Goal: Transaction & Acquisition: Obtain resource

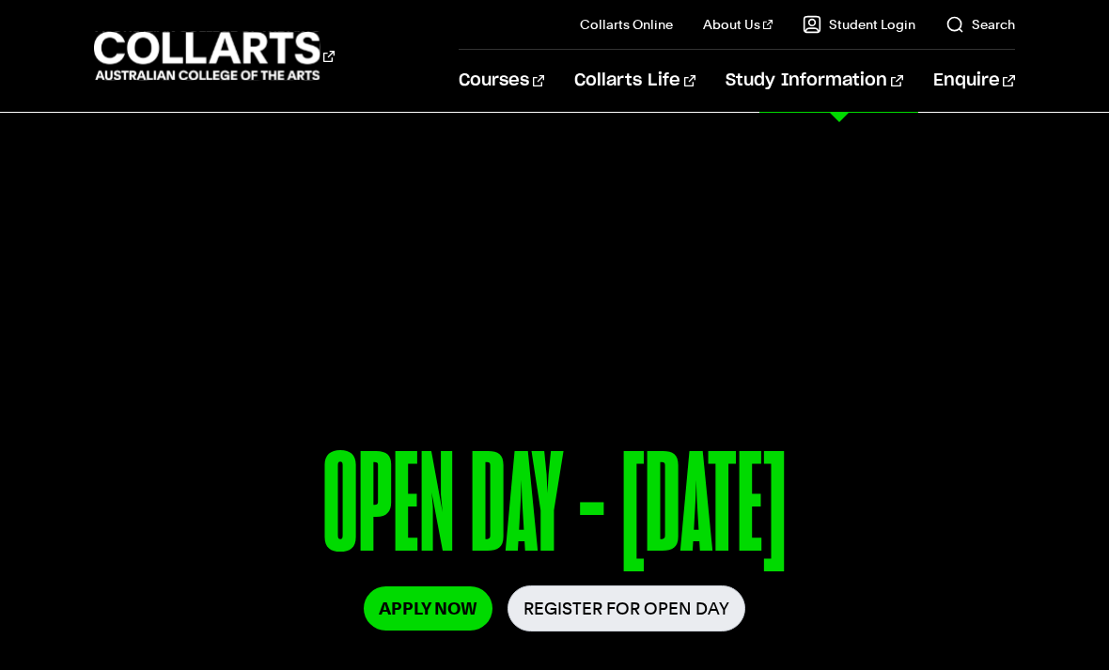
click at [739, 313] on link "Fees" at bounding box center [866, 307] width 297 height 53
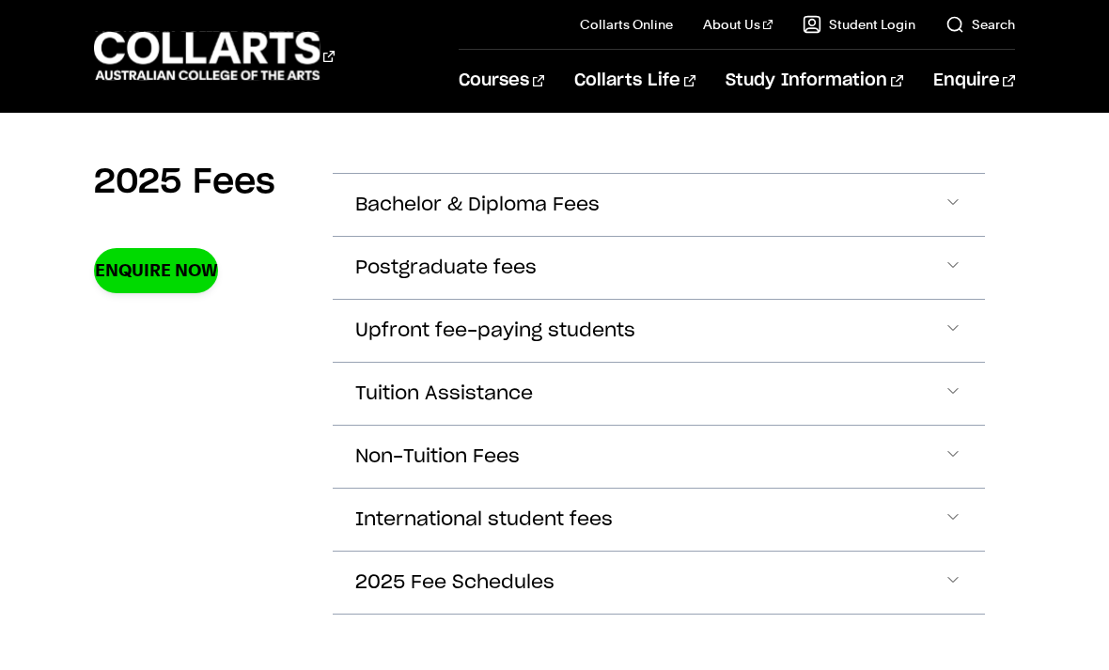
click at [371, 214] on span "Bachelor & Diploma Fees" at bounding box center [477, 206] width 244 height 22
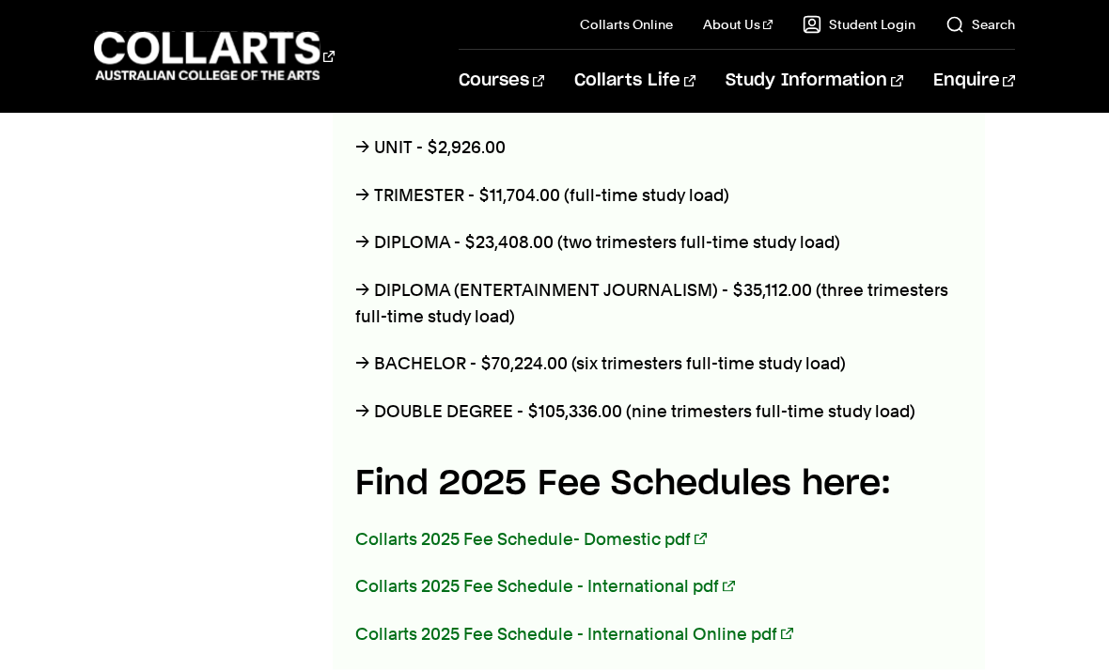
scroll to position [848, 0]
click at [413, 593] on link "Collarts 2025 Fee Schedule - International pdf" at bounding box center [544, 585] width 379 height 20
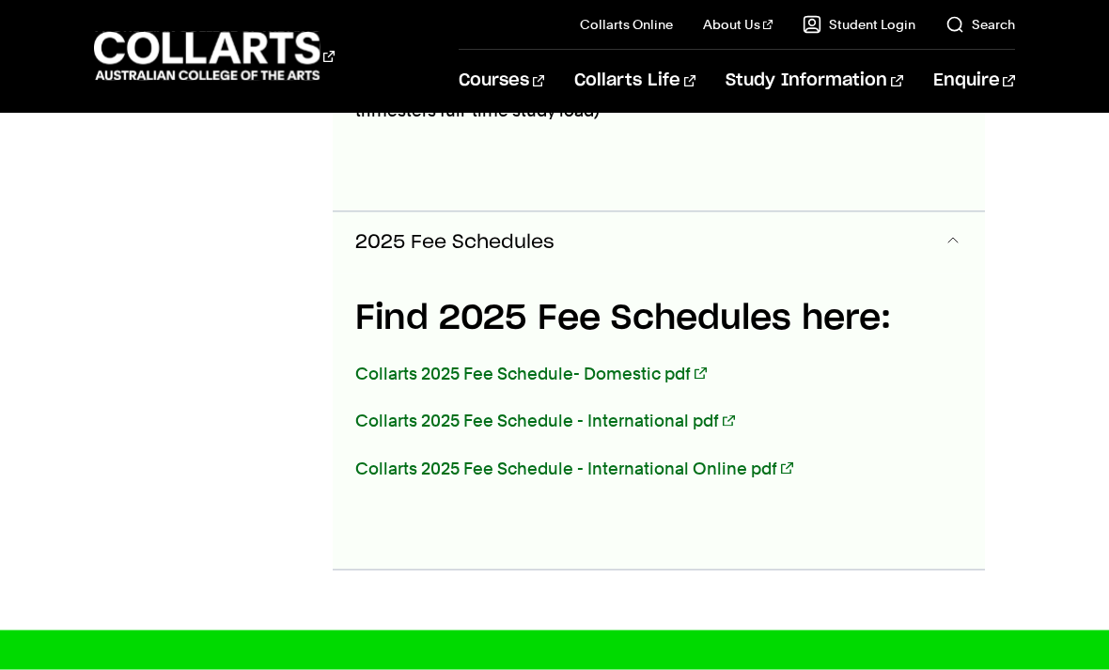
scroll to position [2586, 0]
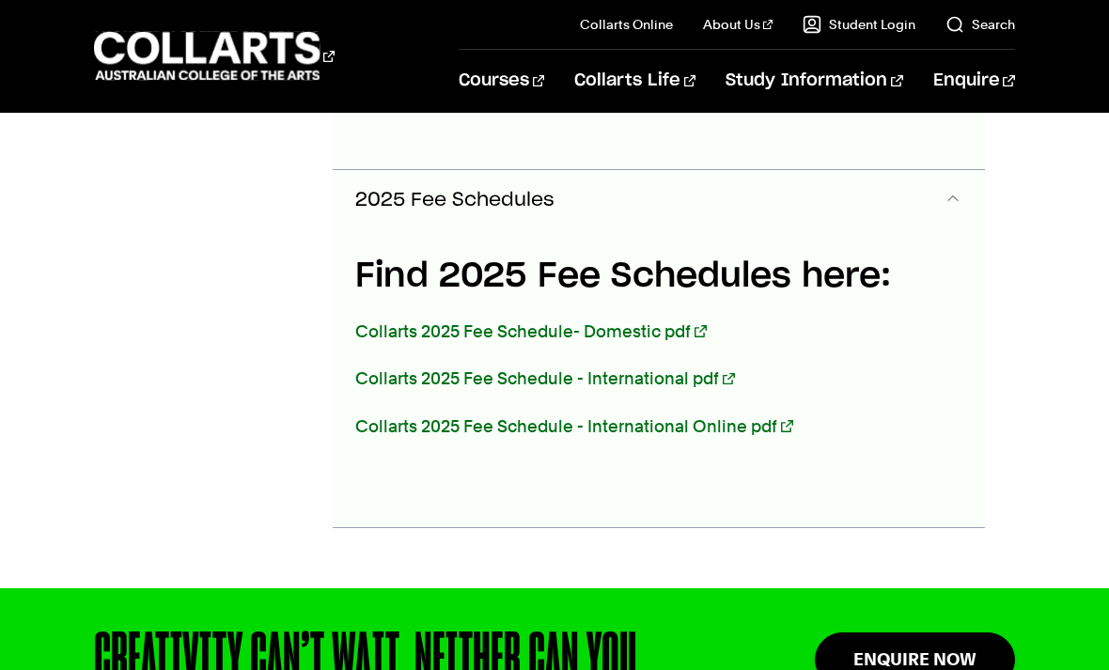
click at [383, 387] on link "Collarts 2025 Fee Schedule - International pdf" at bounding box center [544, 378] width 379 height 20
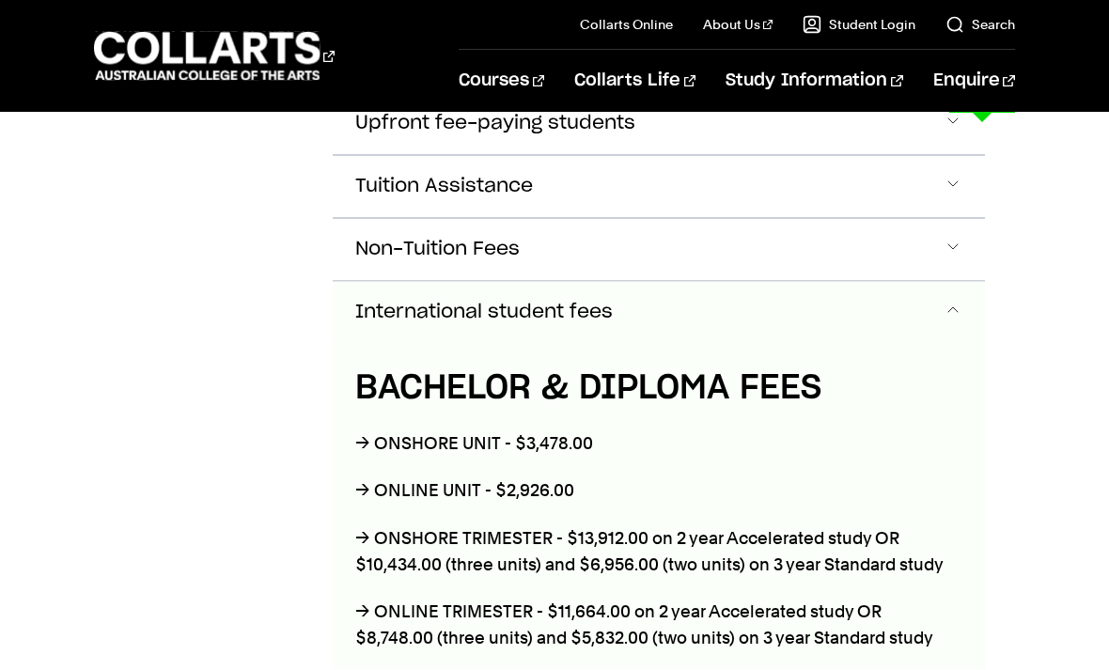
scroll to position [1555, 0]
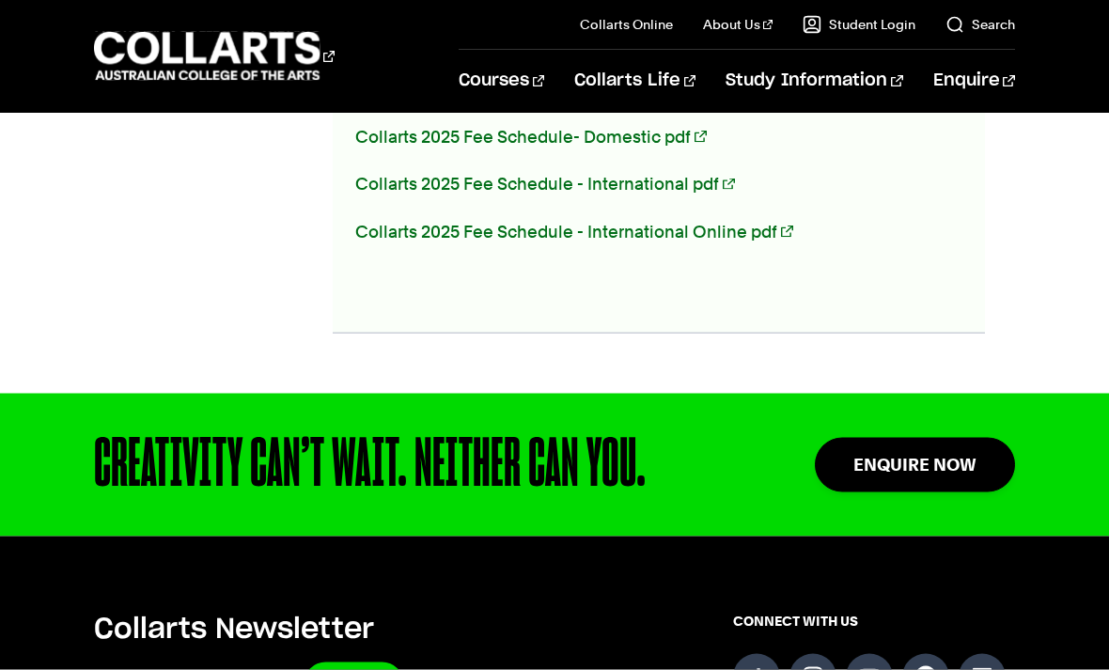
scroll to position [2783, 0]
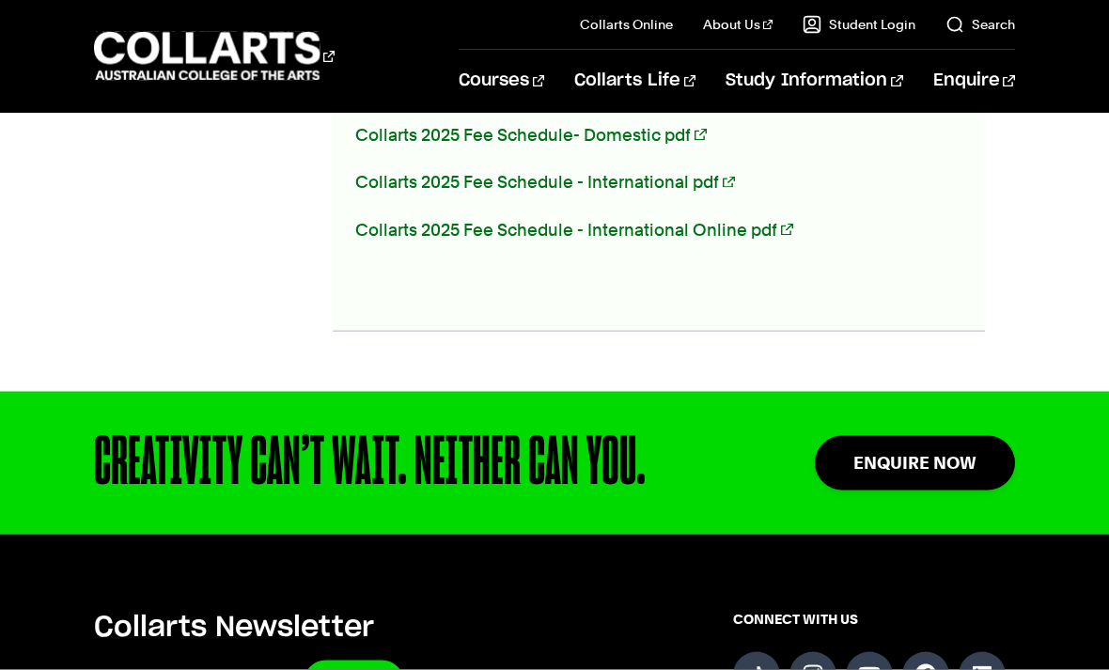
click at [412, 174] on link "Collarts 2025 Fee Schedule - International pdf" at bounding box center [544, 182] width 379 height 20
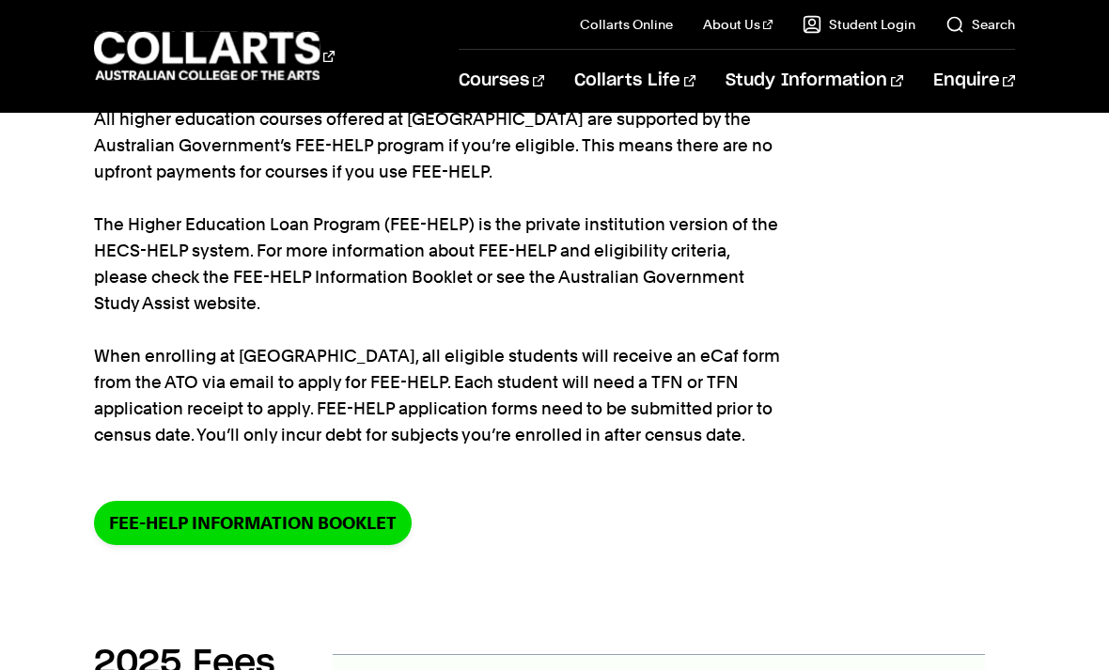
scroll to position [0, 0]
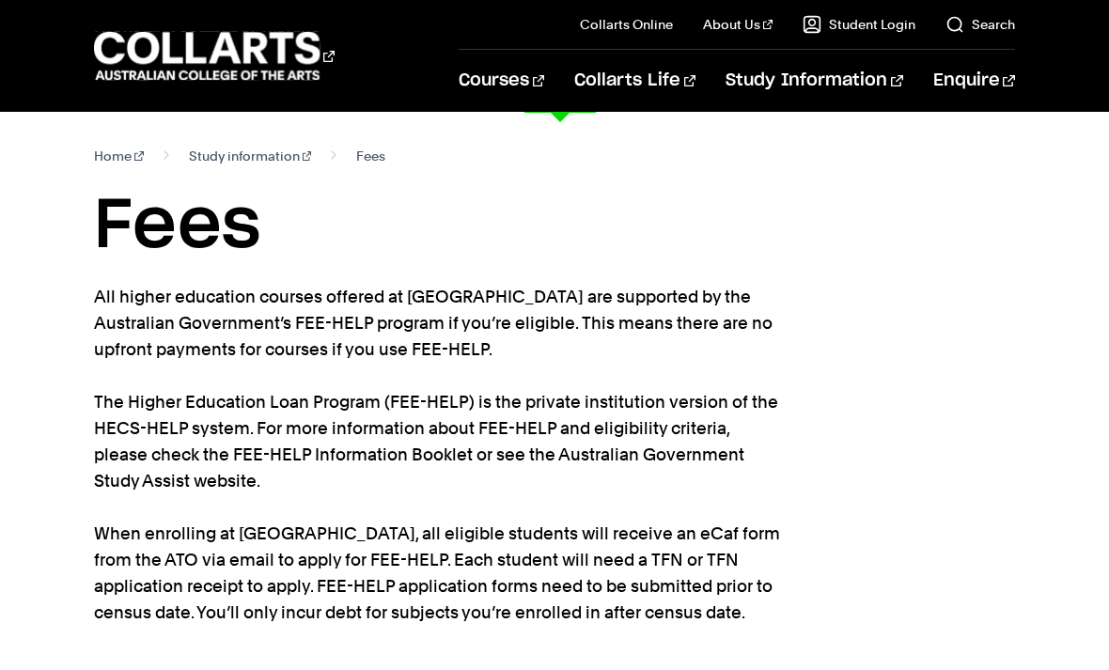
click at [370, 293] on link "Fashion Marketing (Branding & Communication)" at bounding box center [436, 289] width 209 height 45
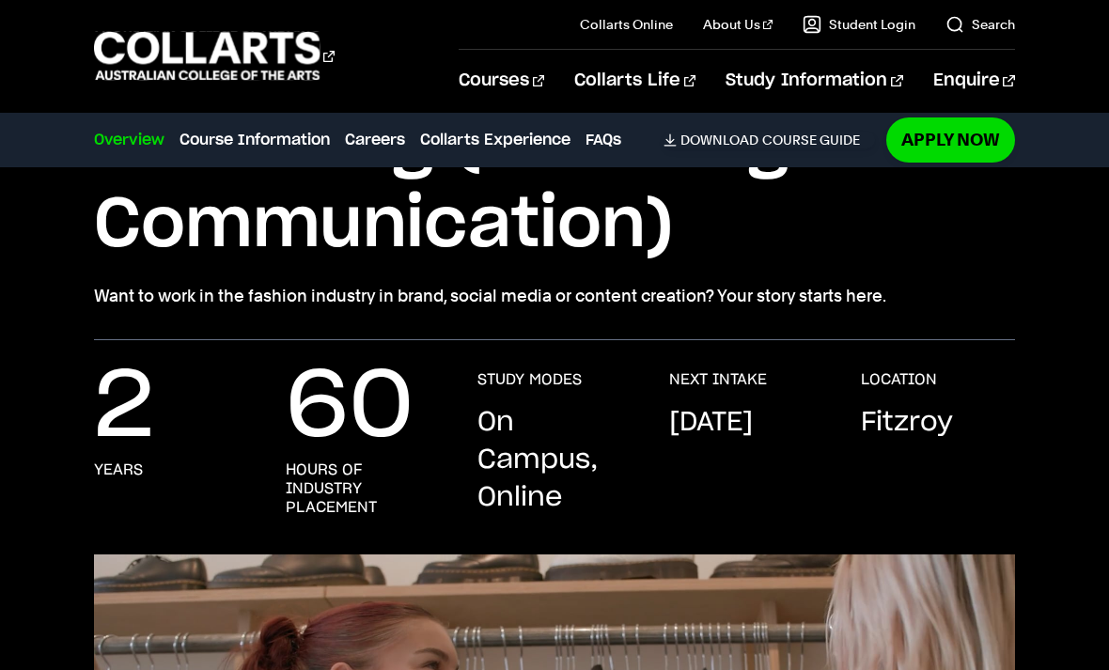
scroll to position [354, 0]
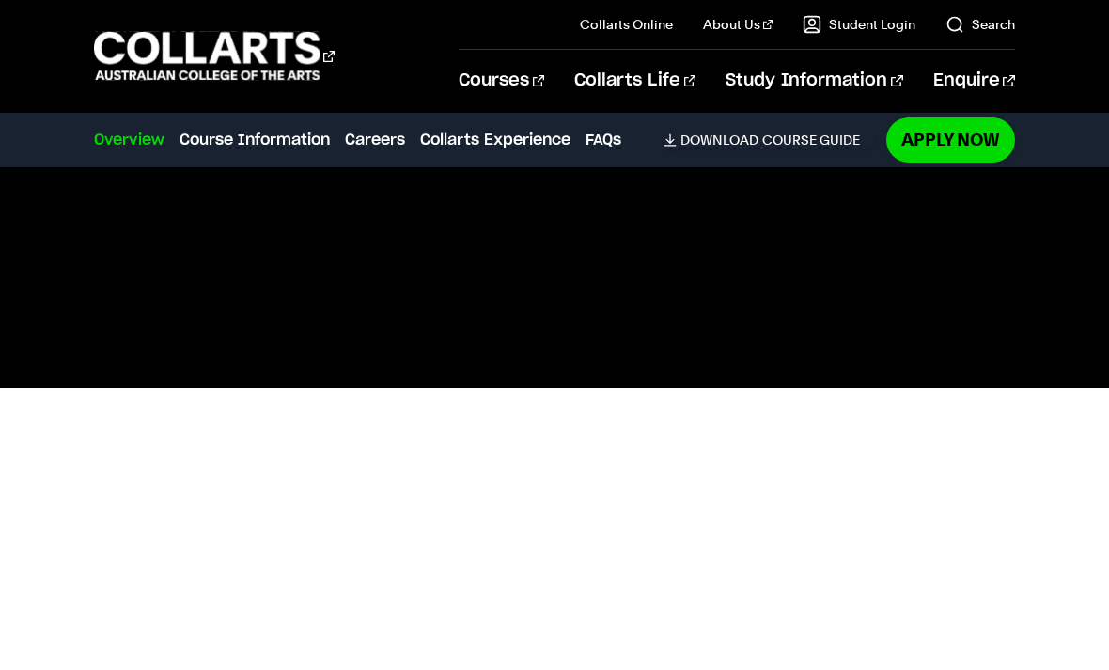
scroll to position [708, 0]
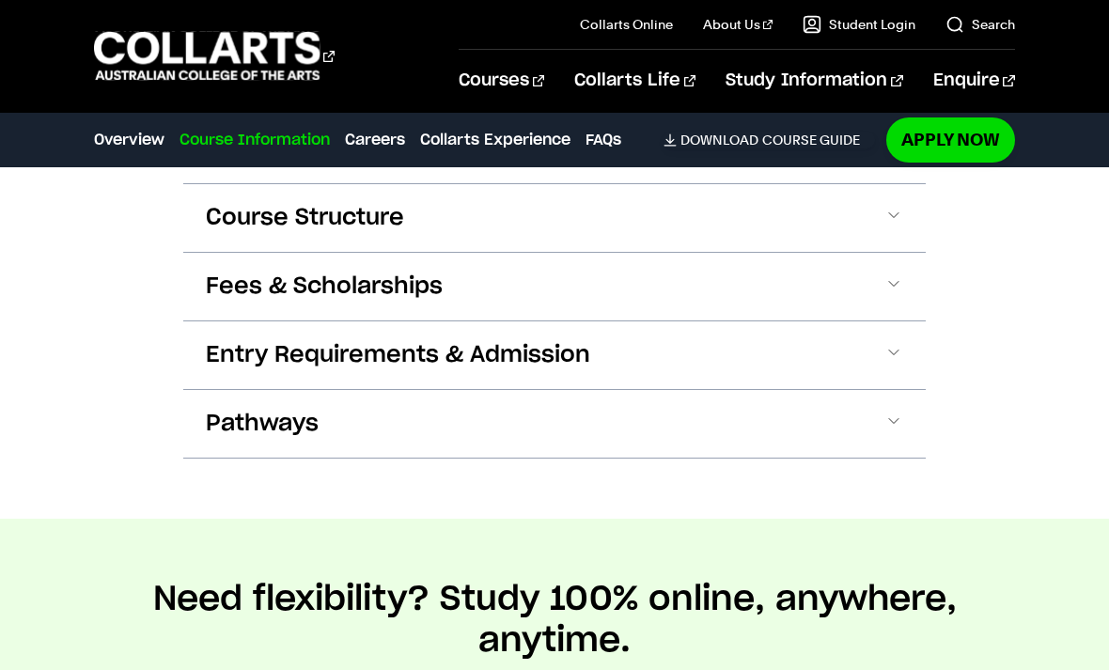
click at [223, 302] on button "Fees & Scholarships" at bounding box center [554, 287] width 742 height 68
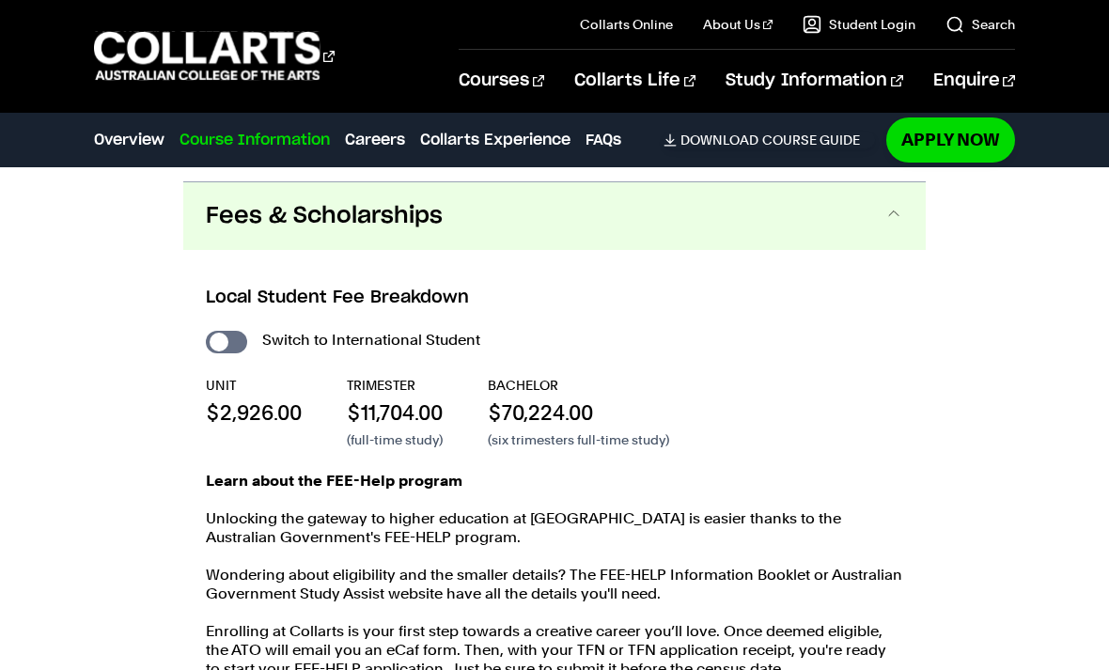
scroll to position [2353, 0]
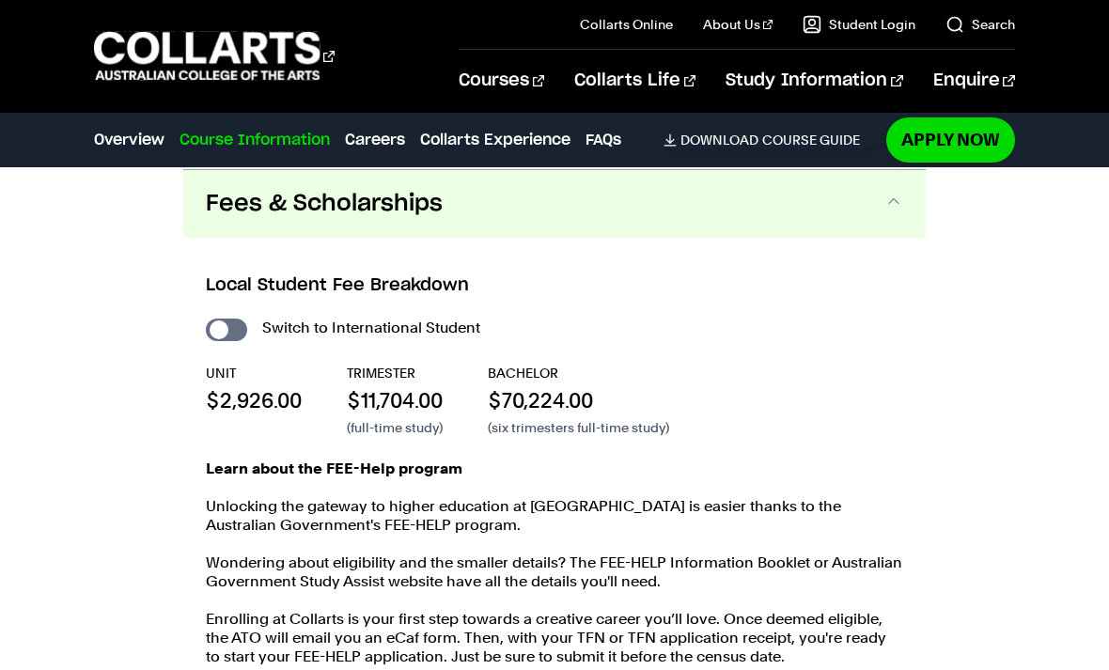
click at [219, 340] on input "International Student" at bounding box center [226, 330] width 41 height 23
checkbox input "true"
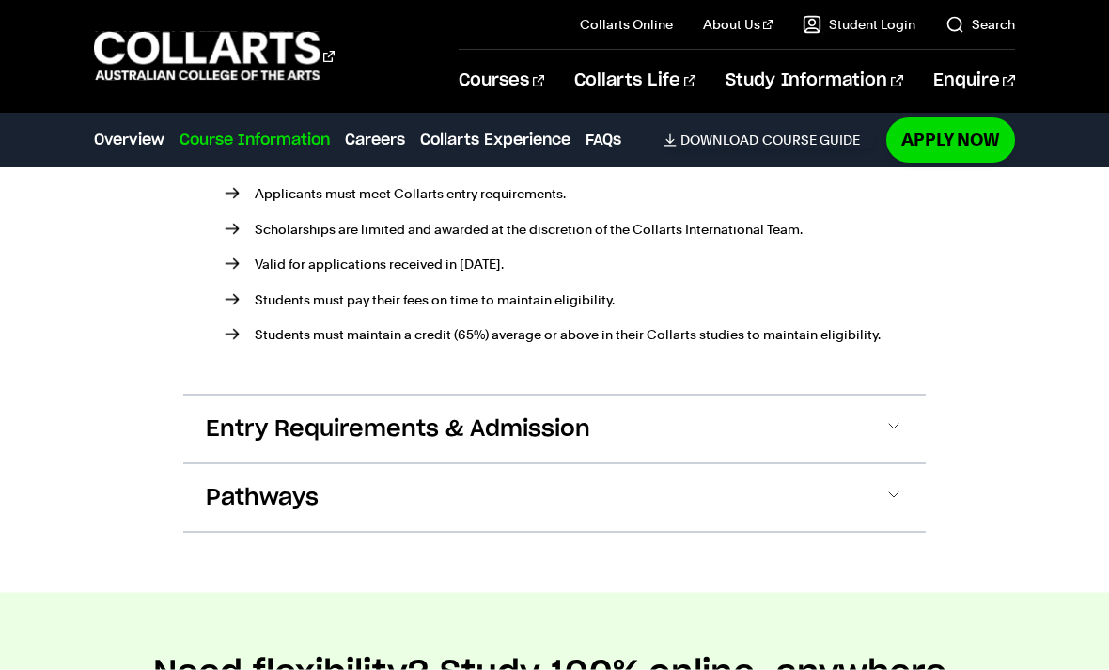
scroll to position [2900, 0]
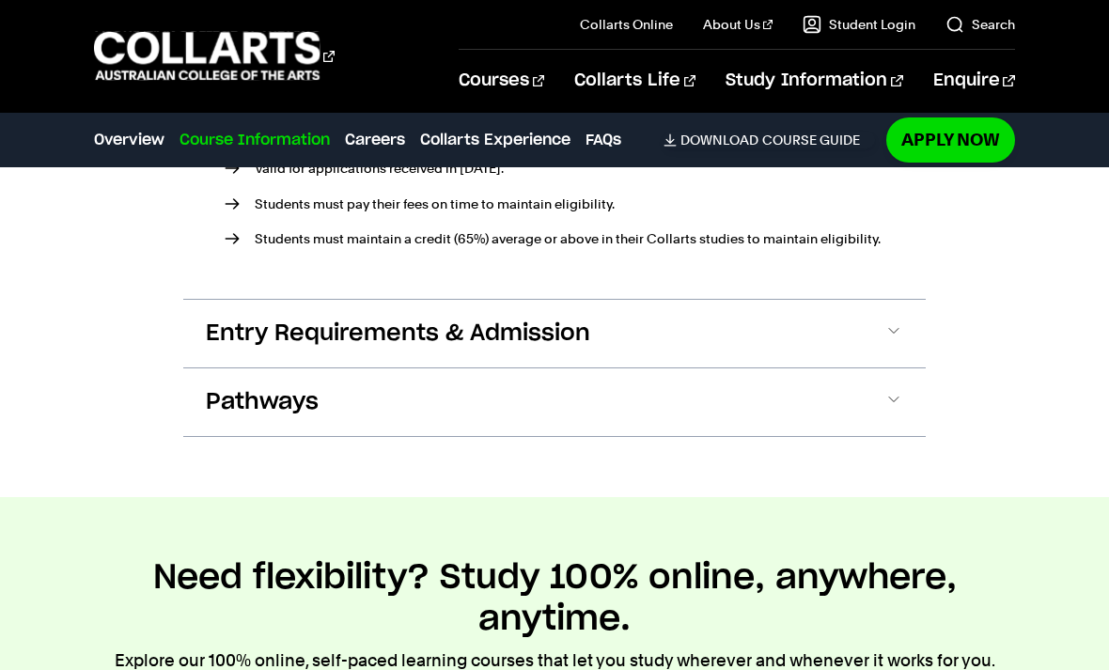
click at [0, 0] on button "Entry Requirements & Admission" at bounding box center [0, 0] width 0 height 0
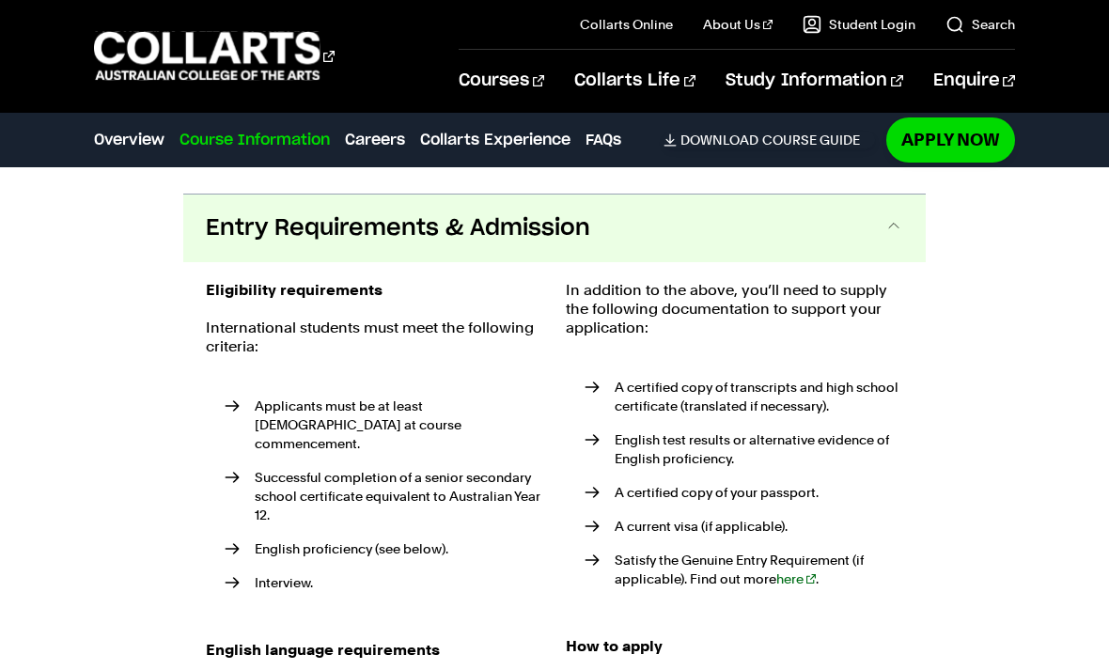
scroll to position [3125, 0]
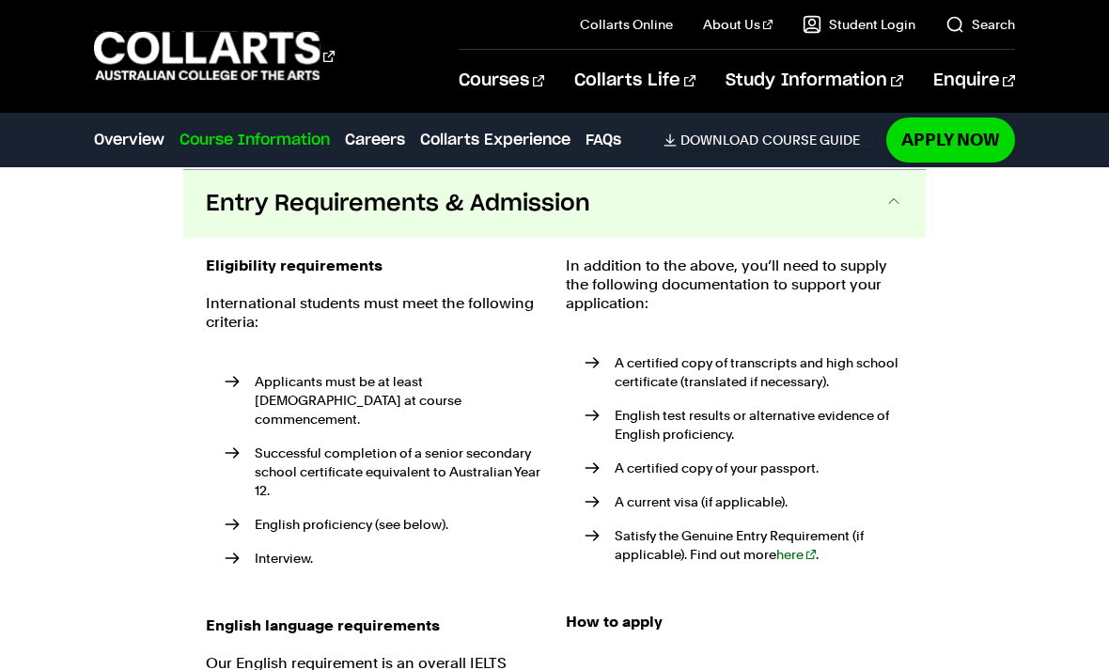
click at [210, 228] on button "Entry Requirements & Admission" at bounding box center [554, 204] width 742 height 68
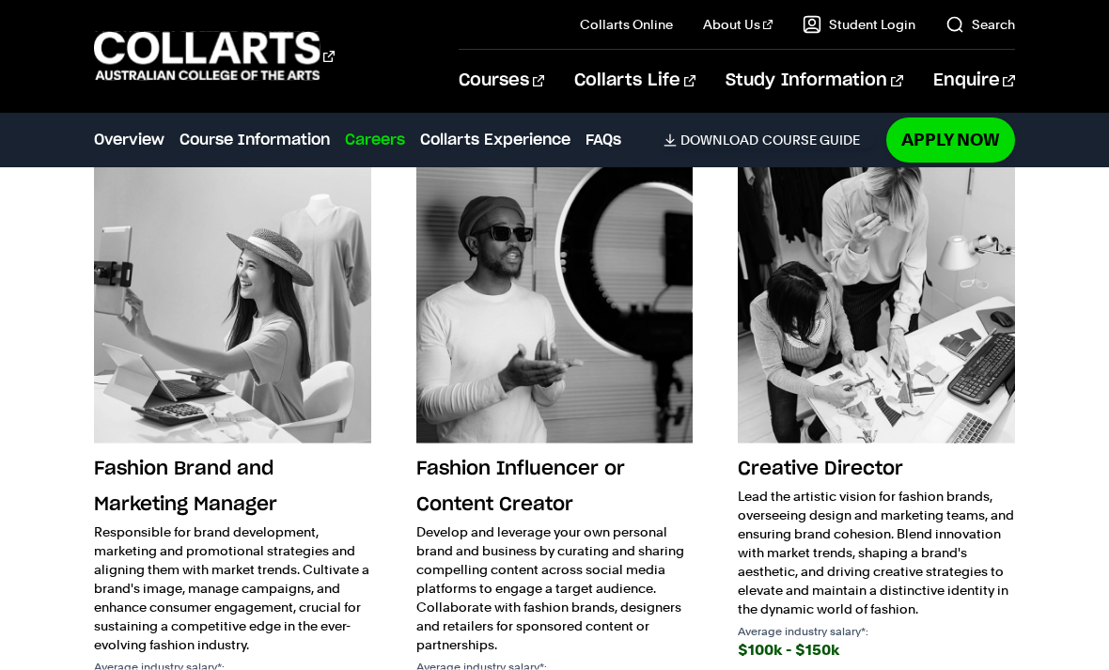
scroll to position [3846, 0]
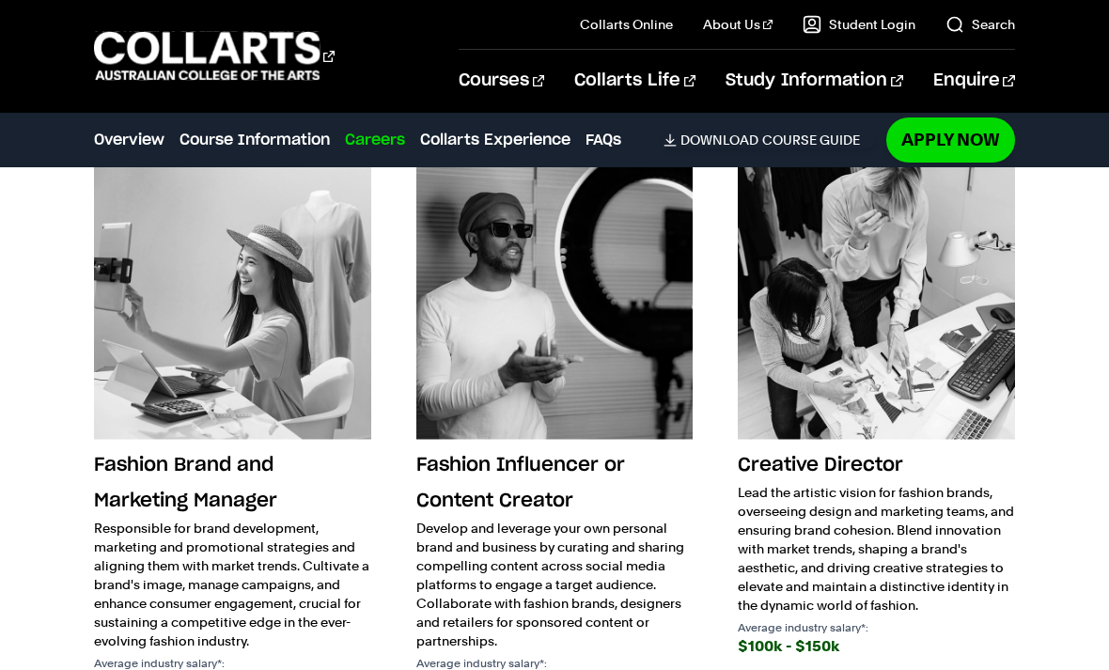
click at [874, 461] on h3 "Creative Director" at bounding box center [876, 465] width 276 height 36
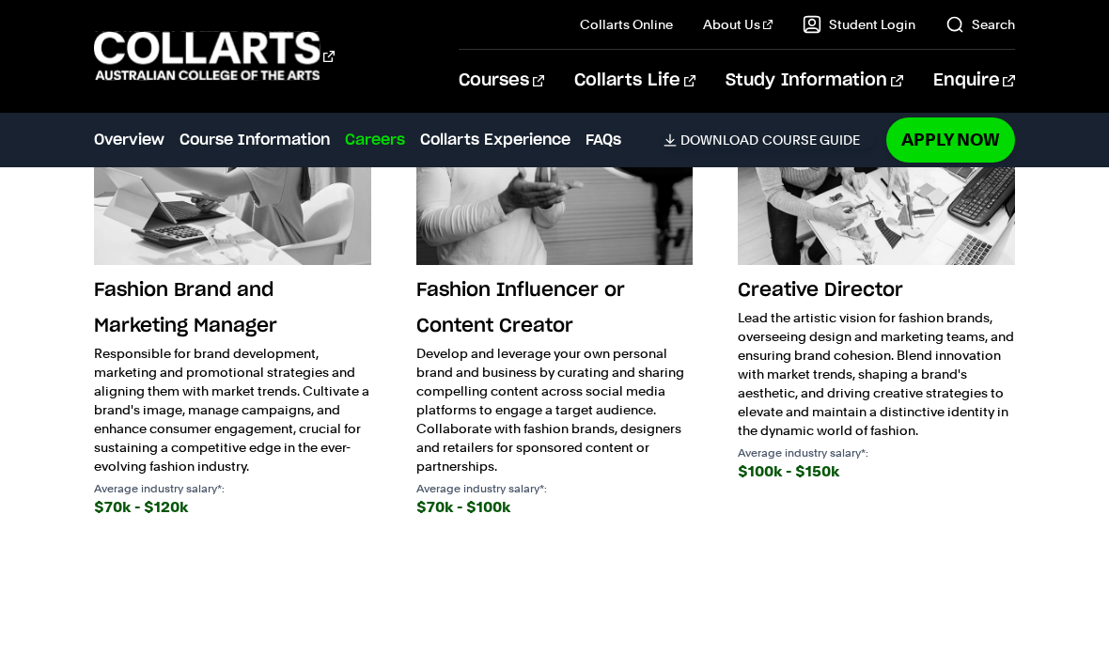
scroll to position [4037, 0]
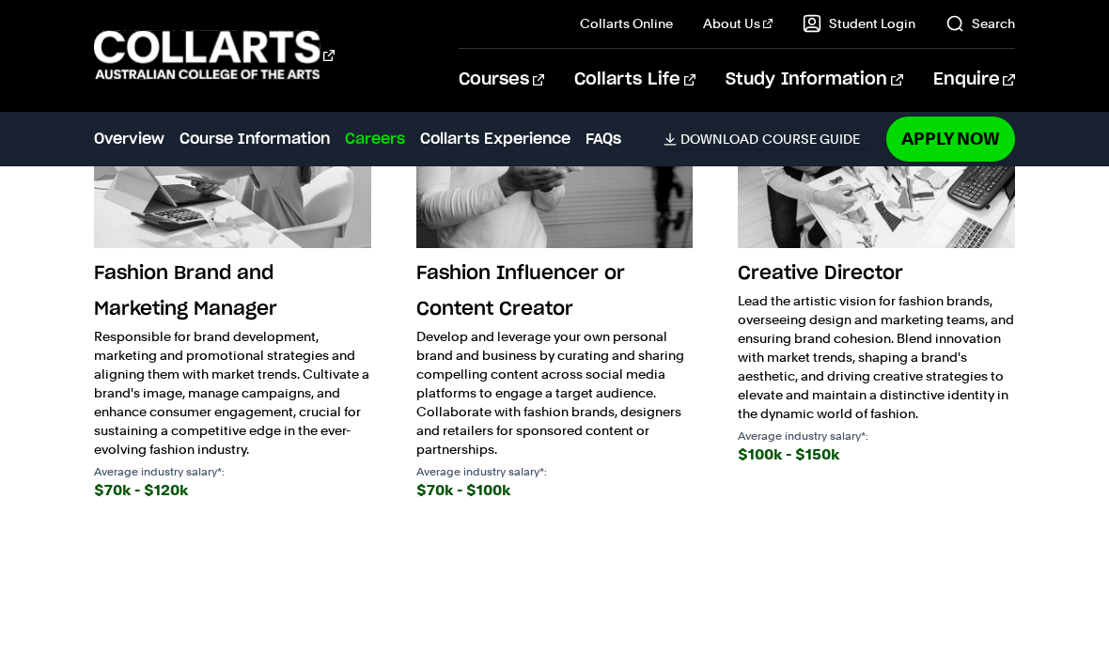
click at [815, 469] on div "$100k - $150k" at bounding box center [876, 456] width 276 height 26
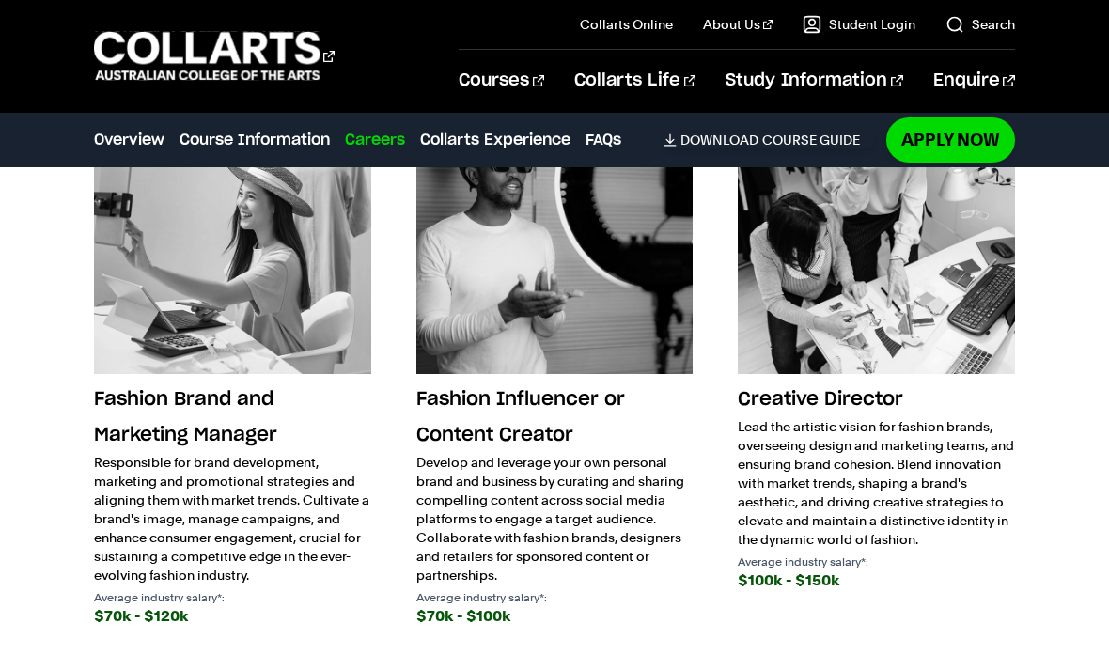
scroll to position [3911, 0]
click at [862, 398] on h3 "Creative Director" at bounding box center [876, 401] width 276 height 36
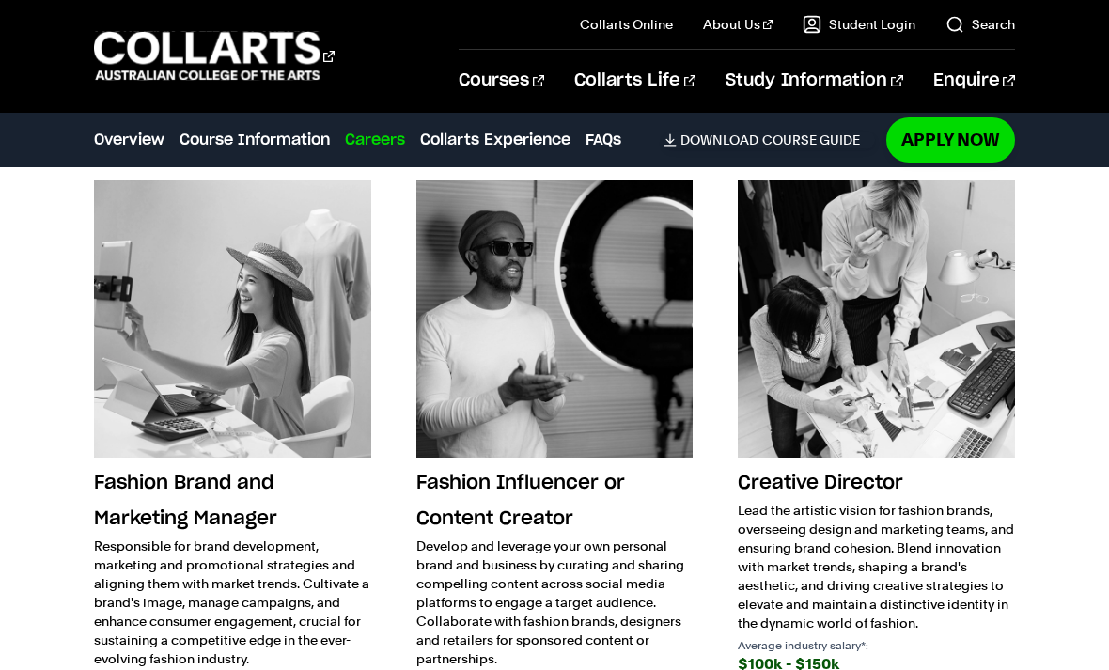
scroll to position [3589, 0]
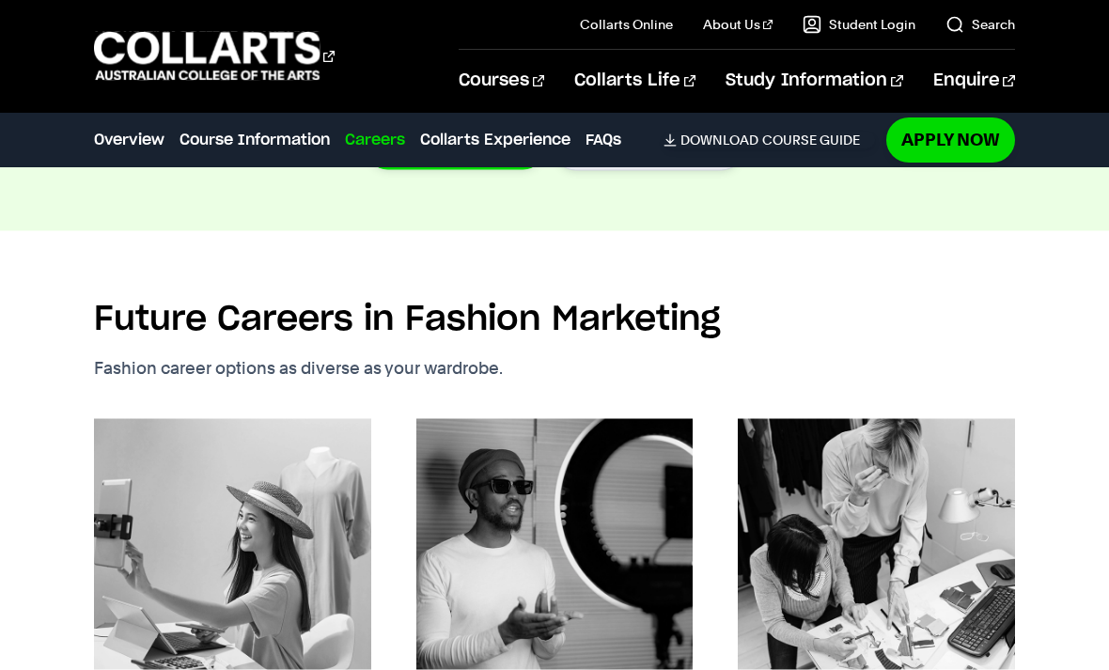
click at [911, 450] on img at bounding box center [876, 557] width 276 height 276
click at [914, 449] on img at bounding box center [876, 557] width 276 height 276
click at [919, 447] on img at bounding box center [876, 556] width 276 height 276
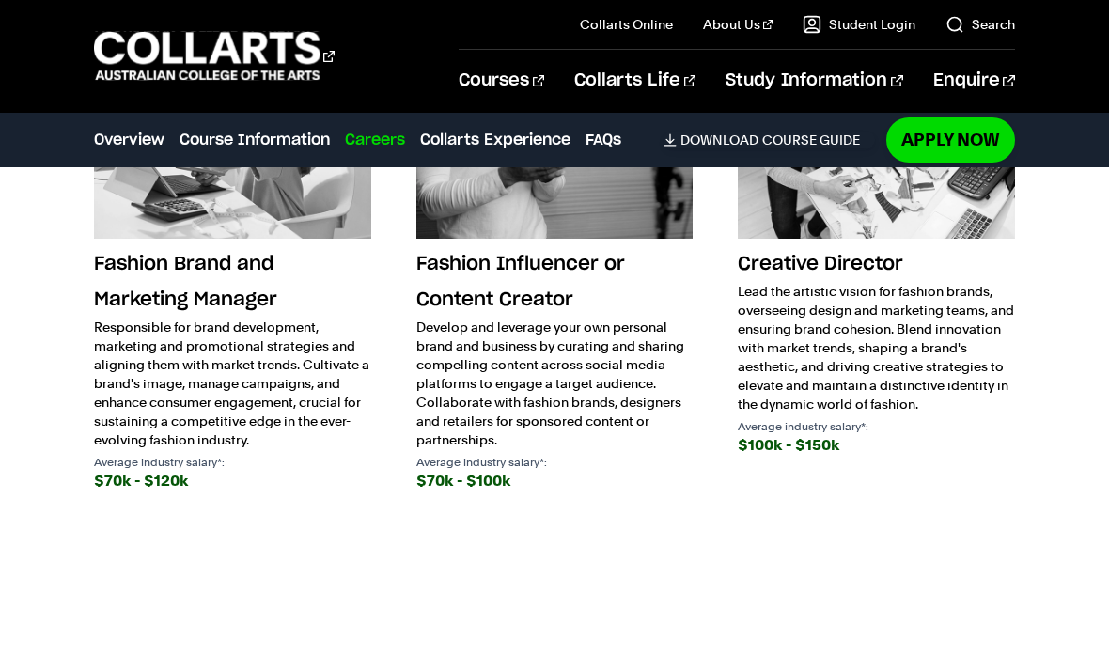
scroll to position [4067, 0]
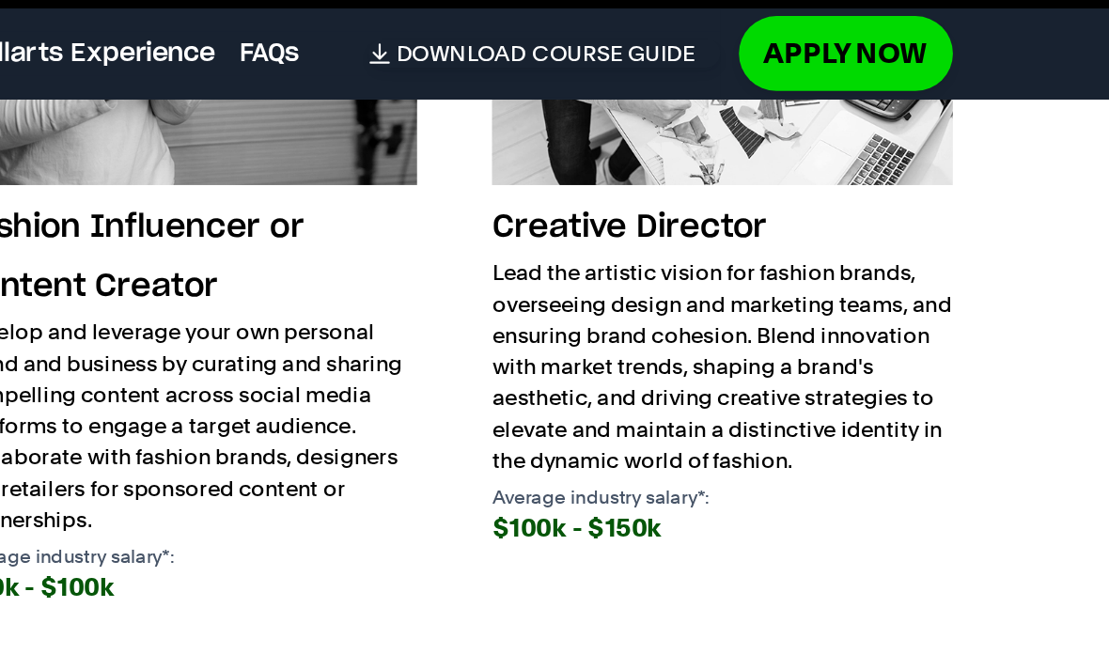
click at [738, 413] on div "$100k - $150k" at bounding box center [876, 426] width 276 height 26
click at [738, 401] on p "Average industry salary*:" at bounding box center [876, 406] width 276 height 11
click at [738, 226] on h3 "Creative Director" at bounding box center [876, 244] width 276 height 36
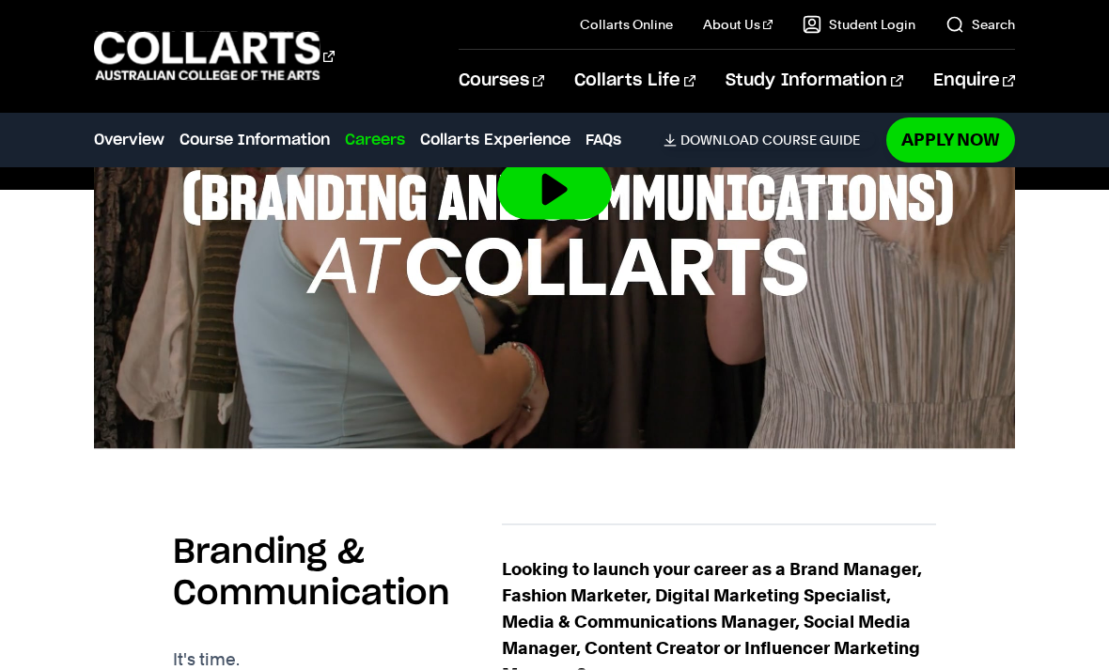
scroll to position [913, 0]
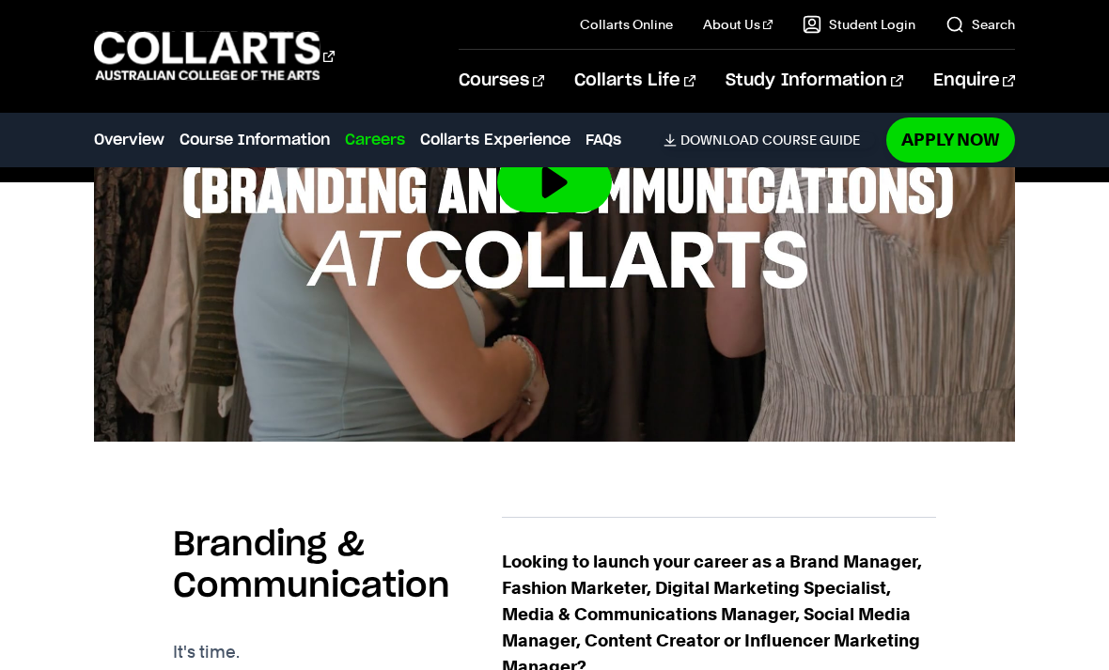
click at [761, 147] on link "Download Course Guide" at bounding box center [769, 140] width 211 height 17
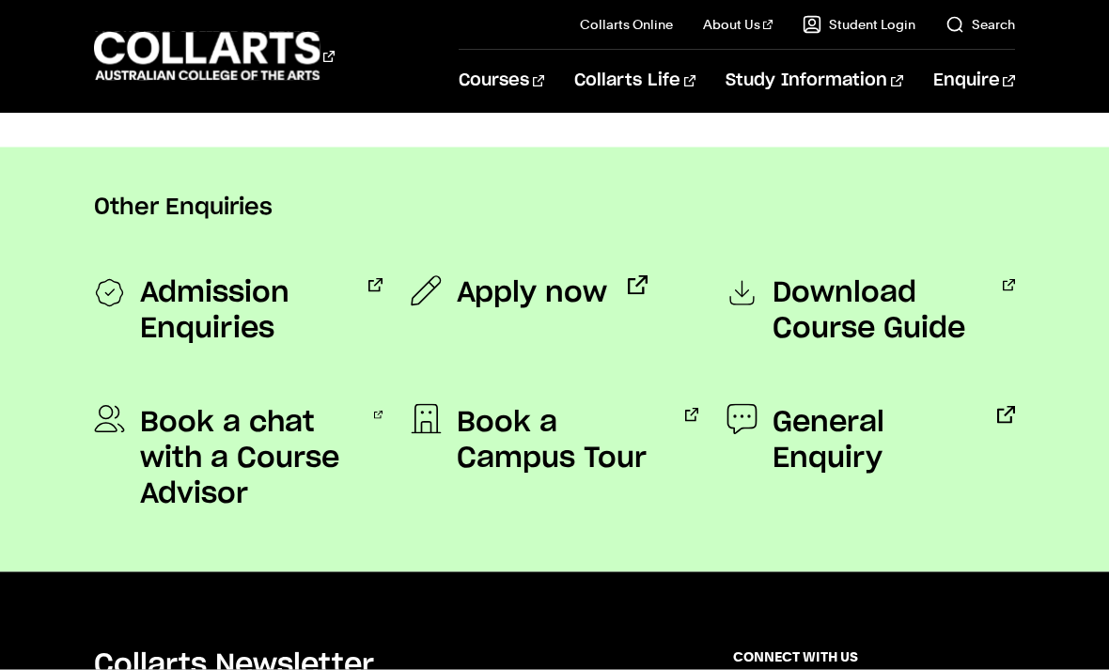
scroll to position [1468, 0]
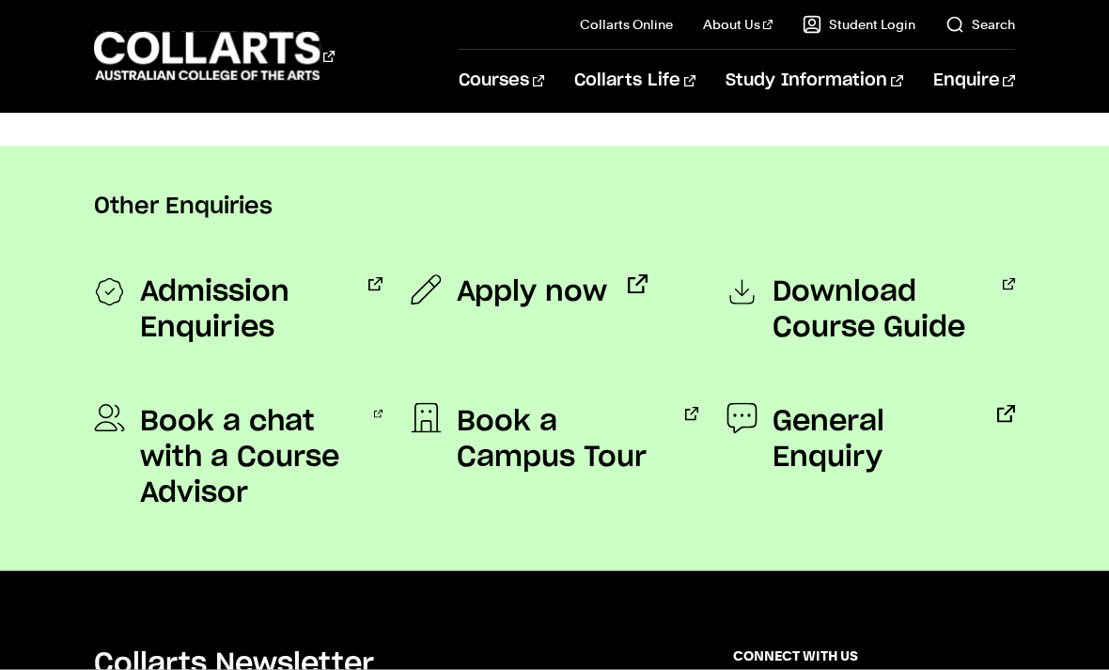
click at [894, 301] on span "Download Course Guide" at bounding box center [878, 309] width 210 height 71
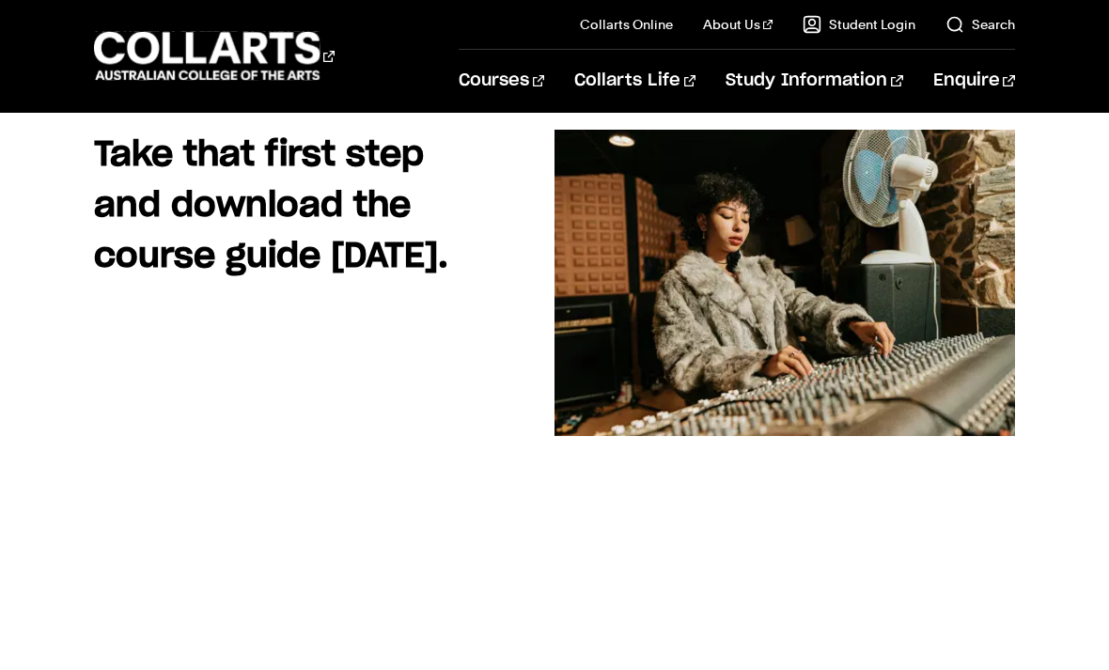
scroll to position [203, 0]
